Goal: Navigation & Orientation: Find specific page/section

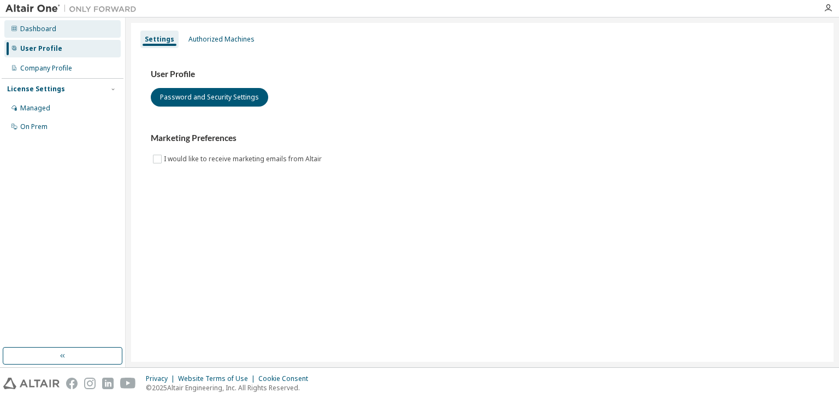
click at [37, 35] on div "Dashboard" at bounding box center [62, 28] width 116 height 17
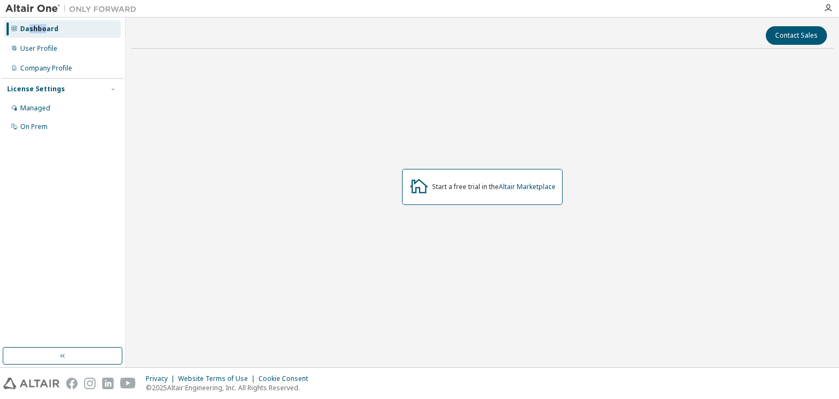
drag, startPoint x: 44, startPoint y: 35, endPoint x: 27, endPoint y: 25, distance: 19.9
click at [27, 25] on div "Dashboard" at bounding box center [62, 28] width 116 height 17
click at [27, 25] on div "Dashboard" at bounding box center [39, 29] width 38 height 9
click at [44, 360] on button "button" at bounding box center [63, 355] width 120 height 17
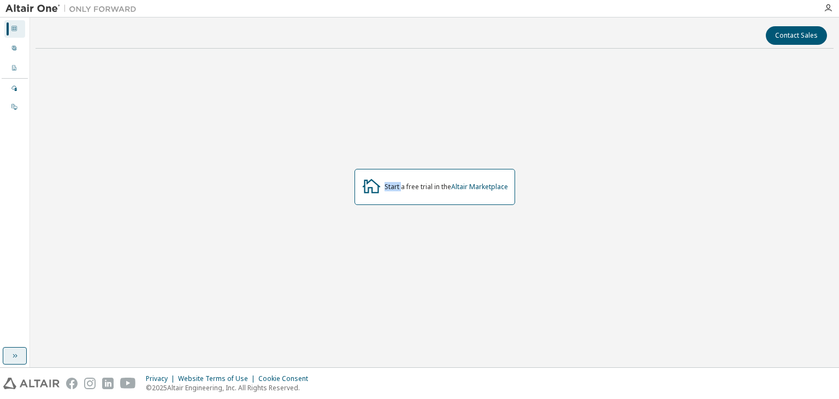
click at [44, 360] on div "Contact Sales Start a free trial in the Altair Marketplace" at bounding box center [434, 192] width 798 height 339
